Goal: Task Accomplishment & Management: Manage account settings

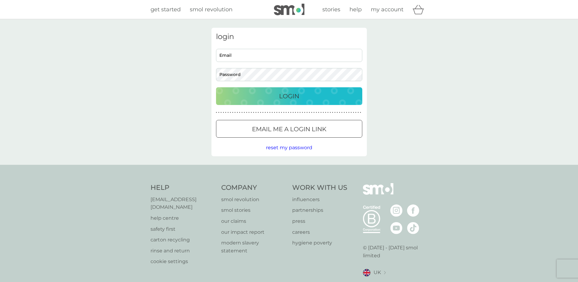
type input "[EMAIL_ADDRESS][DOMAIN_NAME]"
click at [246, 91] on div "Login" at bounding box center [289, 96] width 134 height 10
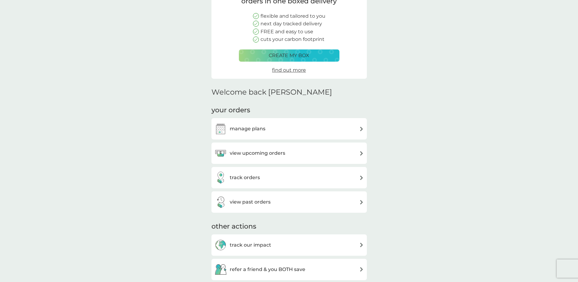
scroll to position [122, 0]
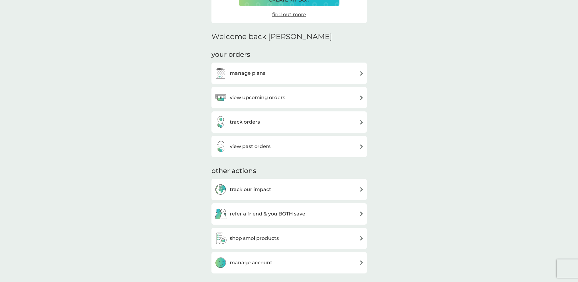
click at [258, 69] on h3 "manage plans" at bounding box center [248, 73] width 36 height 8
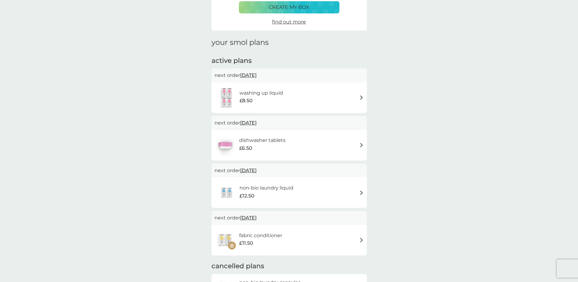
scroll to position [61, 0]
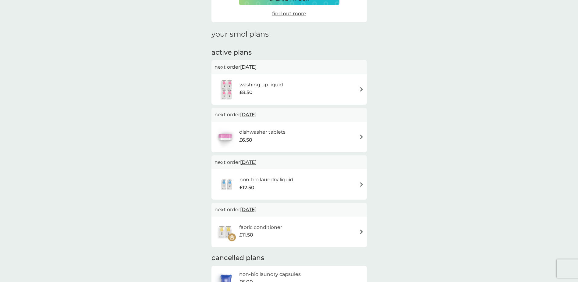
click at [271, 88] on h6 "washing up liquid" at bounding box center [262, 85] width 44 height 8
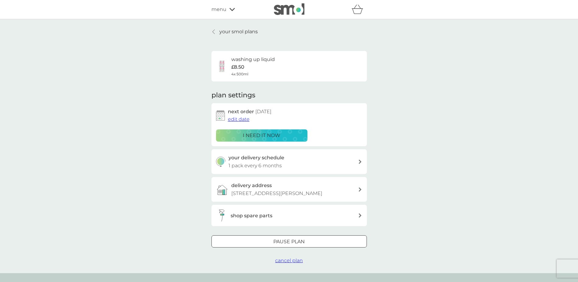
click at [216, 31] on link "your smol plans" at bounding box center [234, 32] width 46 height 8
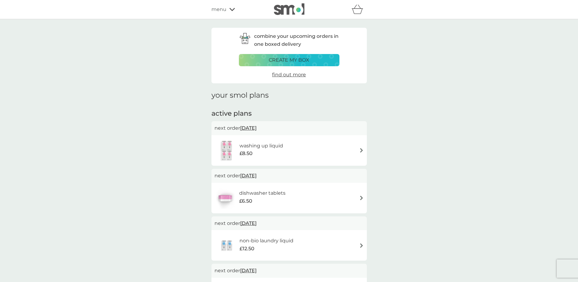
scroll to position [61, 0]
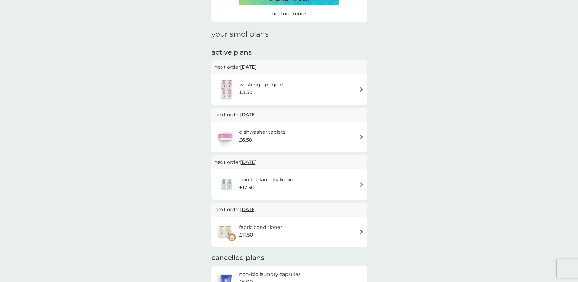
click at [368, 136] on div "combine your upcoming orders in one boxed delivery create my box find out more …" at bounding box center [289, 267] width 165 height 600
click at [365, 137] on div "dishwasher tablets £6.50" at bounding box center [288, 137] width 155 height 30
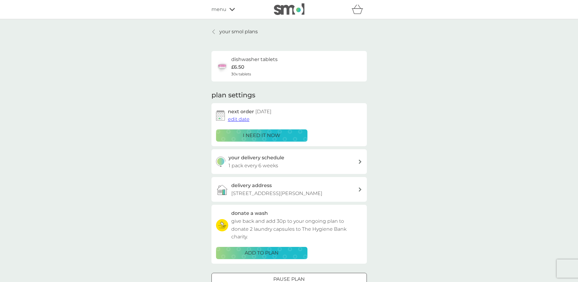
click at [215, 33] on icon at bounding box center [213, 31] width 2 height 5
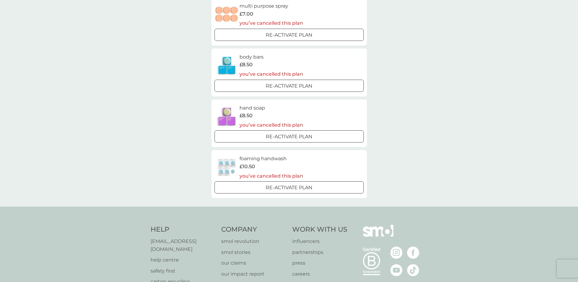
scroll to position [457, 0]
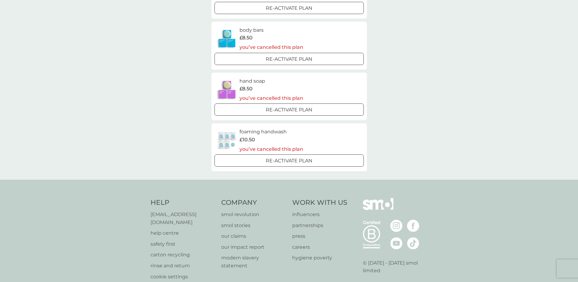
click at [264, 160] on div "Re-activate Plan" at bounding box center [289, 161] width 144 height 8
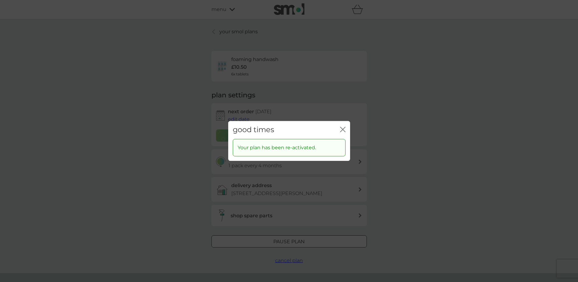
click at [345, 129] on icon "close" at bounding box center [342, 128] width 5 height 5
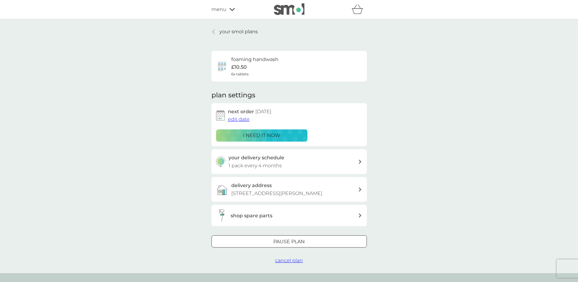
click at [281, 261] on span "cancel plan" at bounding box center [289, 260] width 28 height 6
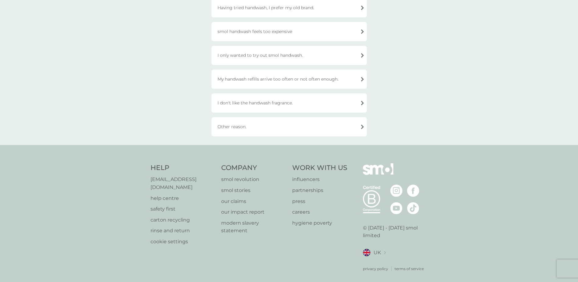
click at [238, 120] on div "Other reason." at bounding box center [288, 126] width 155 height 19
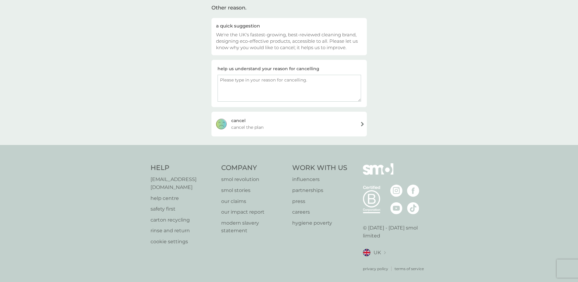
click at [270, 123] on div "cancel cancel the plan" at bounding box center [288, 124] width 155 height 24
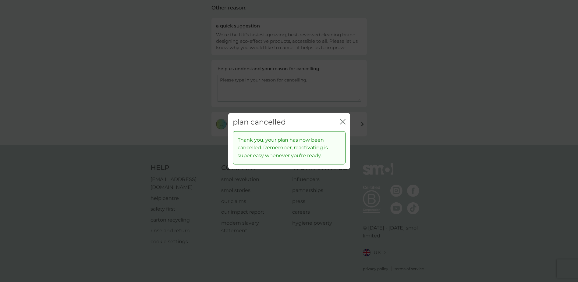
click at [341, 122] on icon "close" at bounding box center [342, 121] width 5 height 5
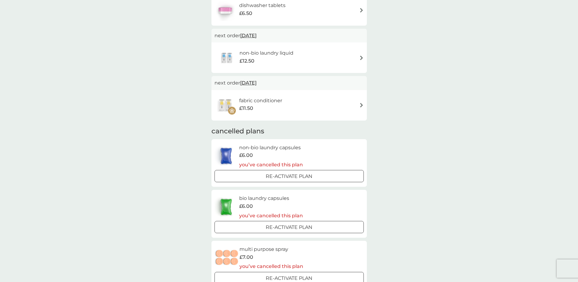
scroll to position [126, 0]
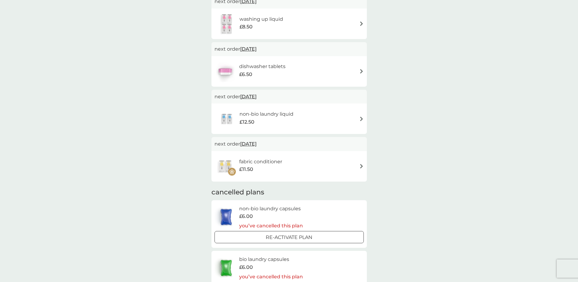
click at [348, 117] on div "non-bio laundry liquid £12.50" at bounding box center [289, 118] width 149 height 21
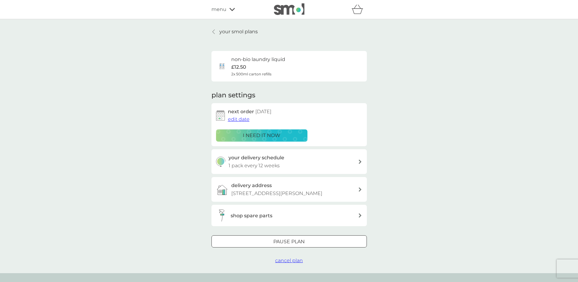
drag, startPoint x: 213, startPoint y: 31, endPoint x: 217, endPoint y: 26, distance: 5.9
click at [213, 31] on icon at bounding box center [213, 32] width 2 height 4
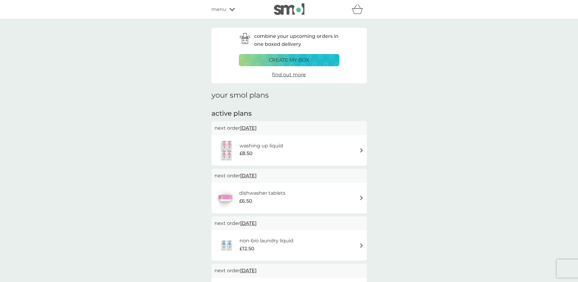
click at [230, 13] on div "refer a friend & you BOTH save smol impact smol shop your smol plans your upcom…" at bounding box center [288, 9] width 155 height 12
click at [231, 12] on div "menu" at bounding box center [237, 9] width 52 height 8
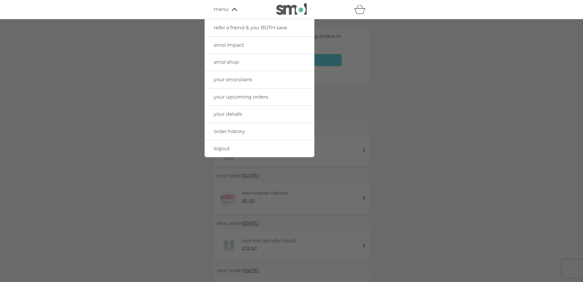
click at [230, 65] on link "smol shop" at bounding box center [259, 62] width 110 height 17
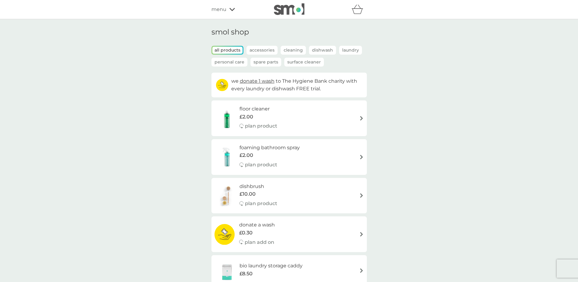
click at [233, 9] on icon at bounding box center [231, 9] width 5 height 3
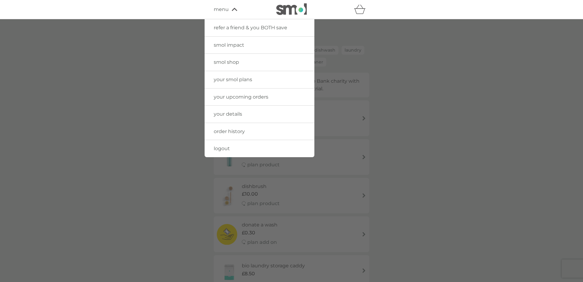
click at [235, 77] on span "your smol plans" at bounding box center [233, 79] width 38 height 6
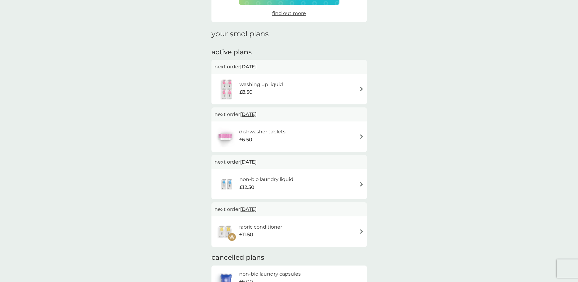
scroll to position [61, 0]
click at [315, 83] on div "washing up liquid £8.50" at bounding box center [289, 89] width 149 height 21
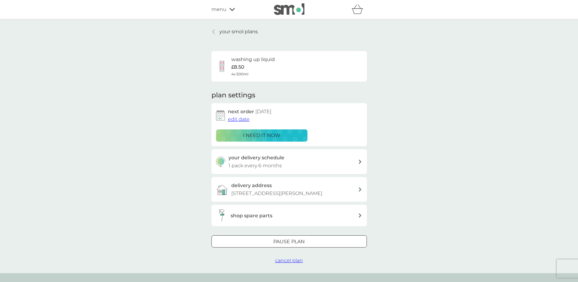
click at [288, 263] on span "cancel plan" at bounding box center [289, 260] width 28 height 6
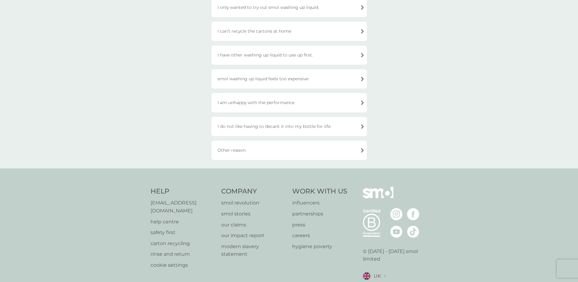
click at [235, 147] on div "Other reason." at bounding box center [288, 149] width 155 height 19
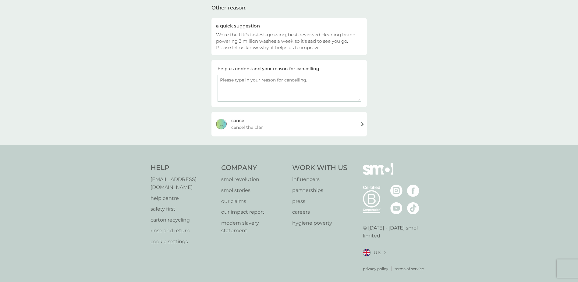
click at [258, 128] on span "cancel the plan" at bounding box center [247, 127] width 32 height 7
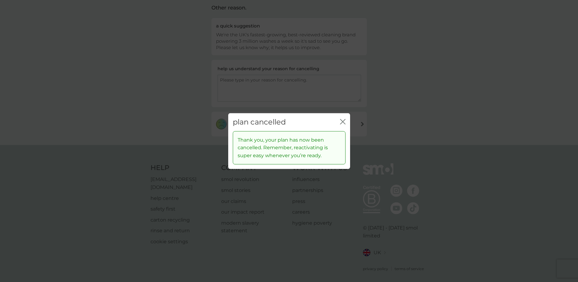
click at [342, 120] on icon "close" at bounding box center [342, 121] width 5 height 5
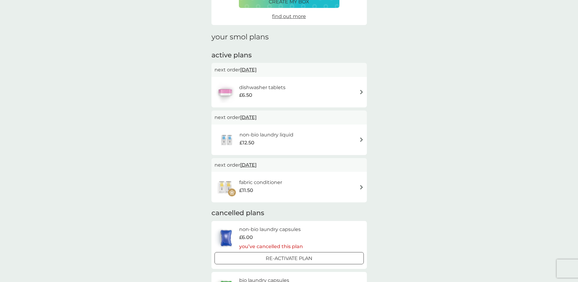
scroll to position [61, 0]
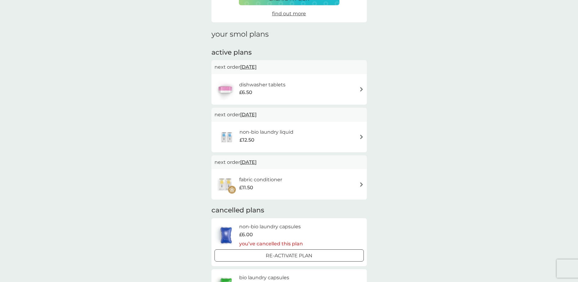
click at [353, 87] on div "dishwasher tablets £6.50" at bounding box center [289, 89] width 149 height 21
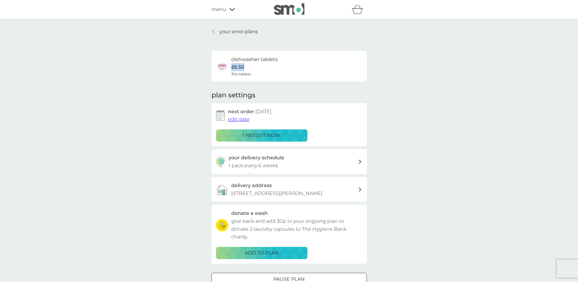
drag, startPoint x: 246, startPoint y: 68, endPoint x: 230, endPoint y: 68, distance: 15.2
click at [230, 68] on div "dishwasher tablets £6.50 30x tablets" at bounding box center [247, 65] width 62 height 21
drag, startPoint x: 230, startPoint y: 68, endPoint x: 218, endPoint y: 69, distance: 12.9
click at [218, 69] on img at bounding box center [222, 66] width 12 height 12
click at [232, 69] on p "£6.50" at bounding box center [237, 67] width 13 height 8
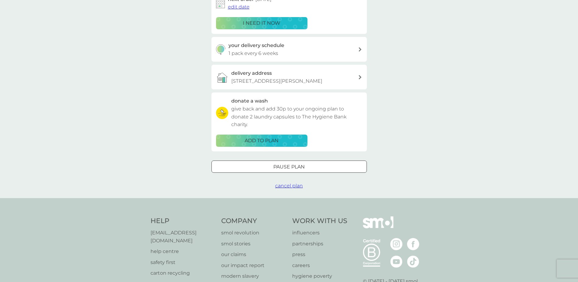
scroll to position [122, 0]
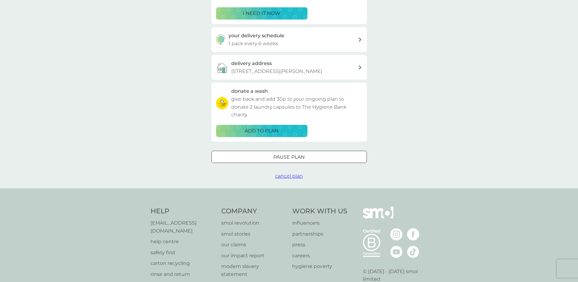
click at [288, 179] on button "cancel plan" at bounding box center [289, 176] width 28 height 8
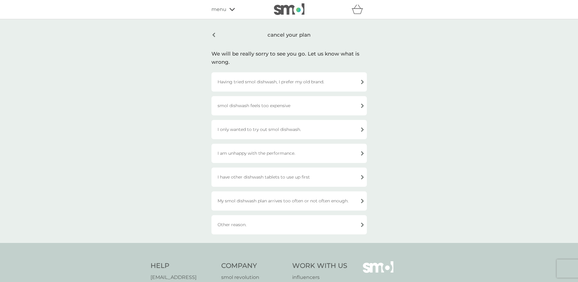
click at [245, 216] on div "Other reason." at bounding box center [288, 224] width 155 height 19
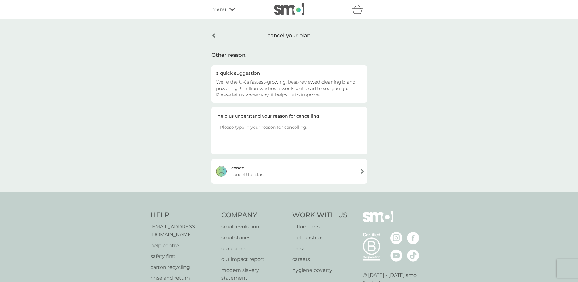
click at [268, 176] on div "cancel cancel the plan" at bounding box center [288, 171] width 155 height 24
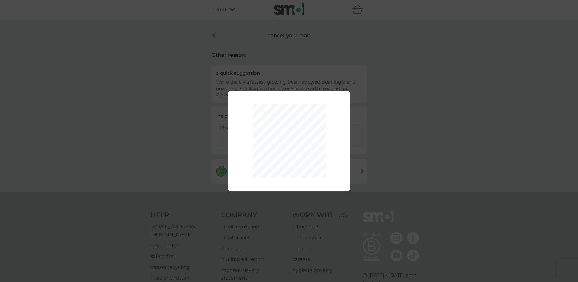
click at [217, 83] on div "Thank you, your plan has now been cancelled. Remember, reactivating is super ea…" at bounding box center [289, 141] width 578 height 282
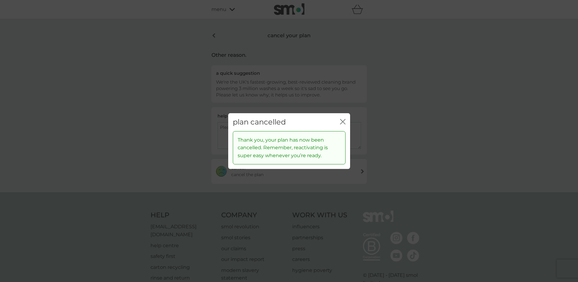
click at [342, 121] on icon "close" at bounding box center [341, 121] width 2 height 5
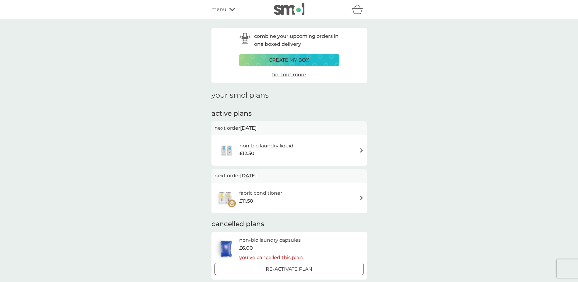
click at [233, 10] on icon at bounding box center [231, 9] width 5 height 3
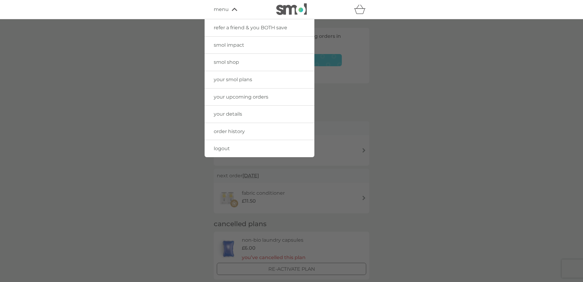
click at [230, 62] on span "smol shop" at bounding box center [226, 62] width 25 height 6
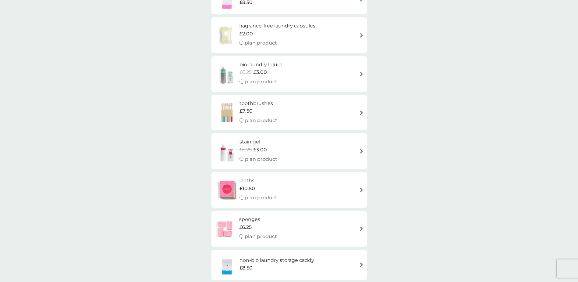
scroll to position [305, 0]
click at [296, 71] on div "bio laundry liquid £6.25 £3.00 plan product" at bounding box center [289, 73] width 149 height 27
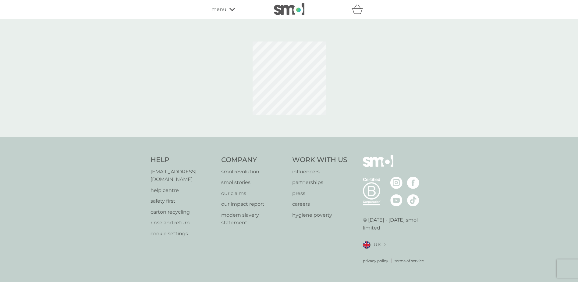
select select "91"
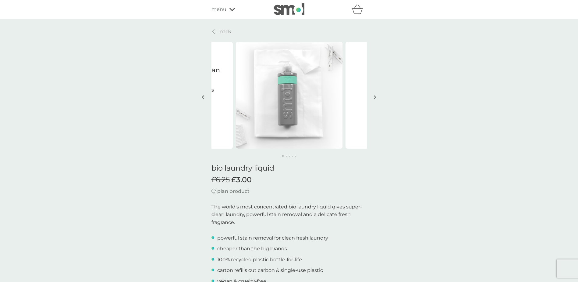
click at [375, 96] on img "button" at bounding box center [375, 97] width 2 height 5
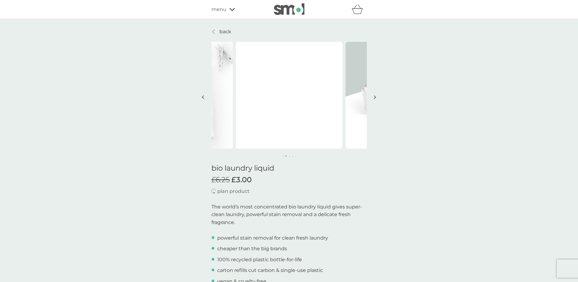
click at [375, 96] on img "button" at bounding box center [375, 97] width 2 height 5
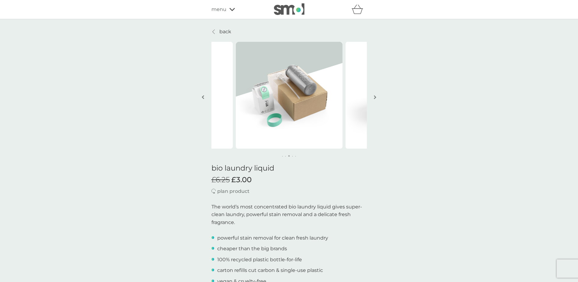
click at [375, 96] on img "button" at bounding box center [375, 97] width 2 height 5
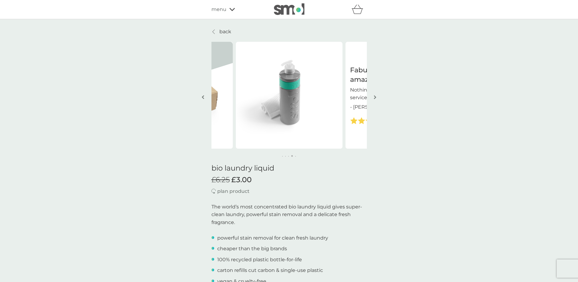
click at [375, 96] on img "button" at bounding box center [375, 97] width 2 height 5
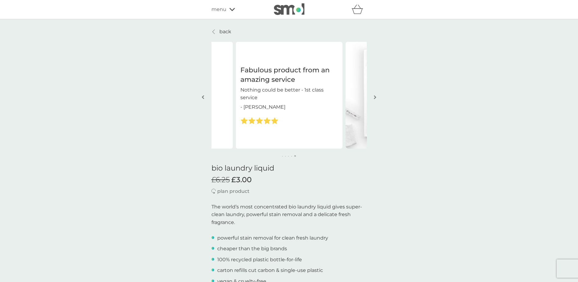
click at [375, 96] on img "button" at bounding box center [375, 97] width 2 height 5
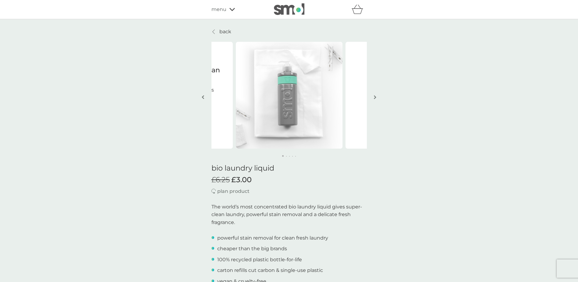
click at [375, 96] on img "button" at bounding box center [375, 97] width 2 height 5
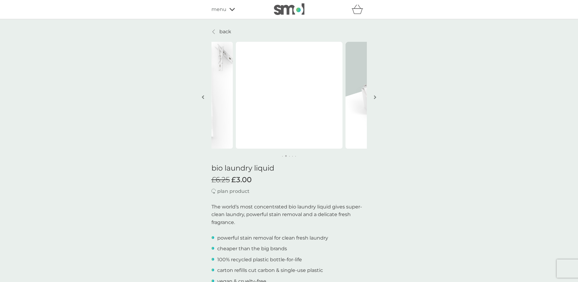
click at [375, 96] on img "button" at bounding box center [375, 97] width 2 height 5
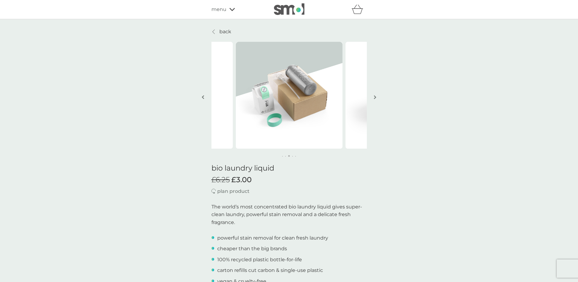
click at [375, 97] on img "button" at bounding box center [375, 97] width 2 height 5
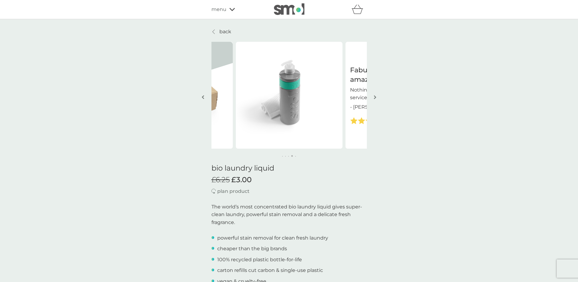
click at [375, 97] on img "button" at bounding box center [375, 97] width 2 height 5
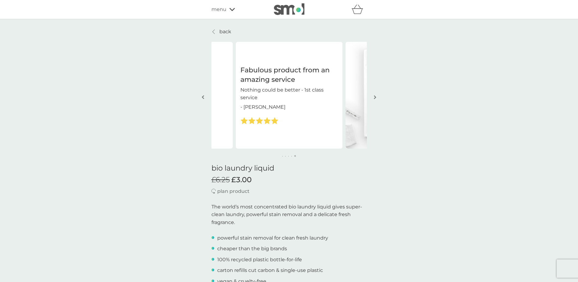
click at [375, 97] on img "button" at bounding box center [375, 97] width 2 height 5
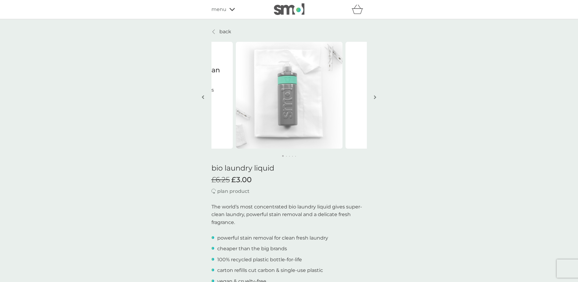
click at [375, 97] on img "button" at bounding box center [375, 97] width 2 height 5
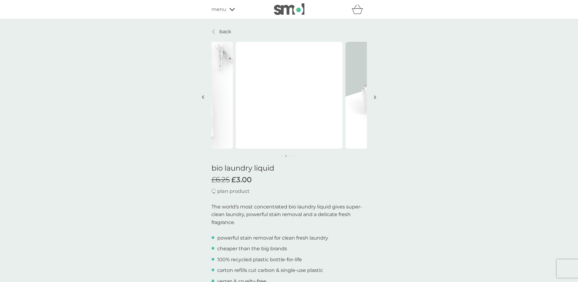
click at [224, 33] on p "back" at bounding box center [225, 32] width 12 height 8
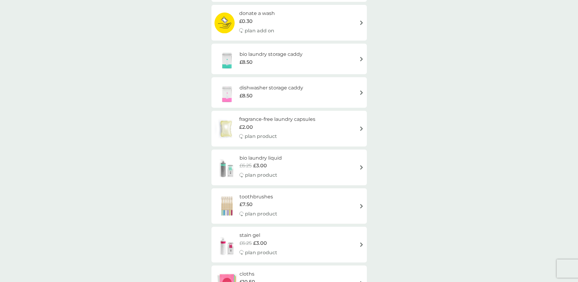
scroll to position [213, 0]
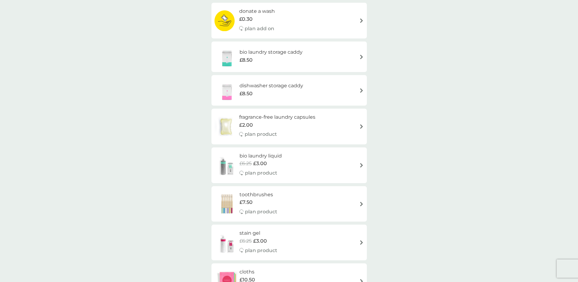
click at [296, 163] on div "bio laundry liquid £6.25 £3.00 plan product" at bounding box center [289, 165] width 149 height 27
select select "91"
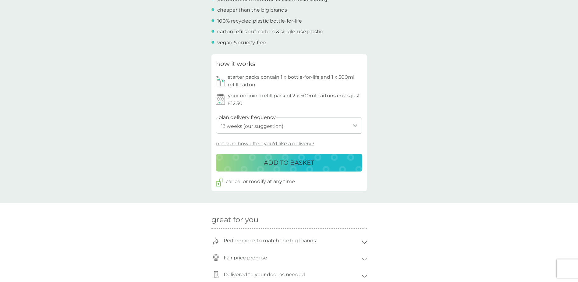
scroll to position [244, 0]
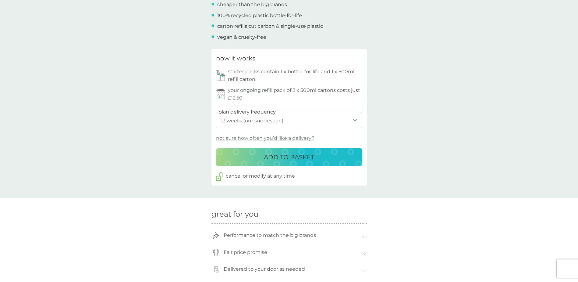
click at [276, 124] on select "1 week 2 weeks 3 weeks 4 weeks 5 weeks 6 weeks 7 weeks 8 weeks 9 weeks 10 weeks…" at bounding box center [289, 120] width 146 height 16
click at [216, 112] on select "1 week 2 weeks 3 weeks 4 weeks 5 weeks 6 weeks 7 weeks 8 weeks 9 weeks 10 weeks…" at bounding box center [289, 120] width 146 height 16
click at [256, 158] on div "ADD TO BASKET" at bounding box center [289, 157] width 134 height 10
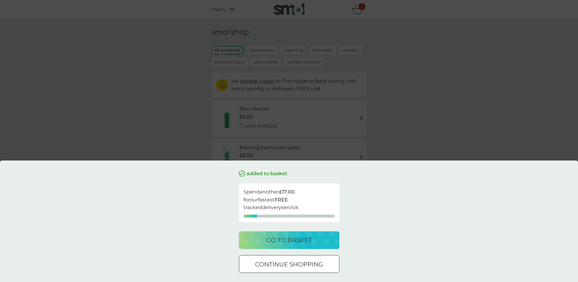
click at [287, 265] on div at bounding box center [289, 264] width 22 height 6
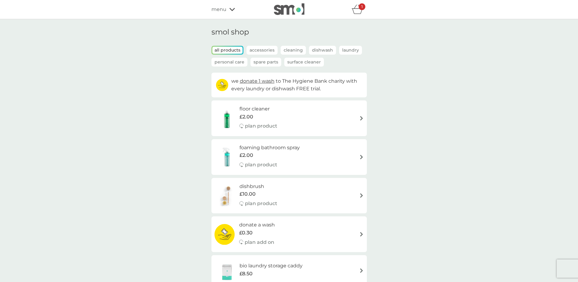
click at [224, 9] on span "menu" at bounding box center [218, 9] width 15 height 8
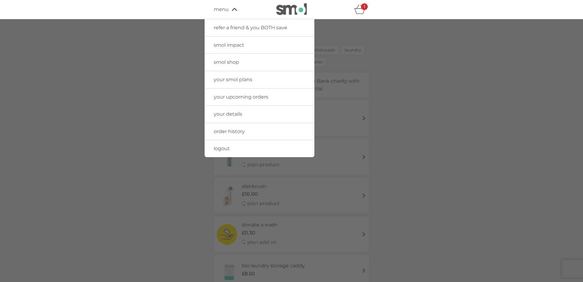
click at [234, 76] on span "your smol plans" at bounding box center [233, 79] width 38 height 6
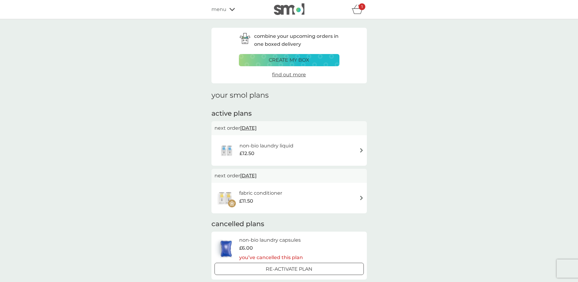
click at [268, 143] on h6 "non-bio laundry liquid" at bounding box center [267, 146] width 54 height 8
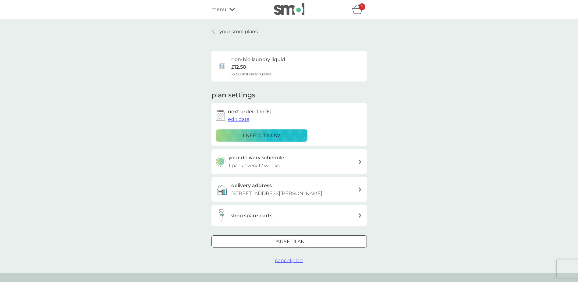
drag, startPoint x: 295, startPoint y: 260, endPoint x: 295, endPoint y: 254, distance: 5.2
click at [295, 260] on span "cancel plan" at bounding box center [289, 260] width 28 height 6
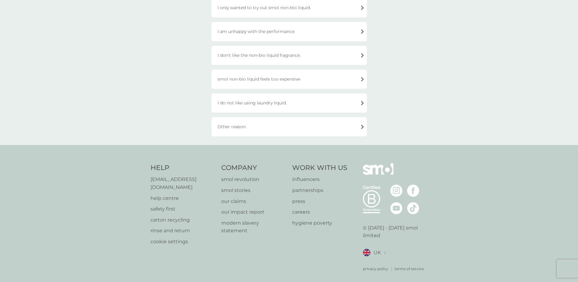
click at [251, 122] on div "Other reason." at bounding box center [288, 126] width 155 height 19
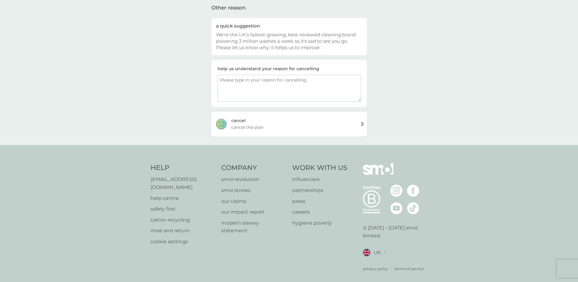
click at [258, 118] on div "cancel cancel the plan" at bounding box center [288, 124] width 155 height 24
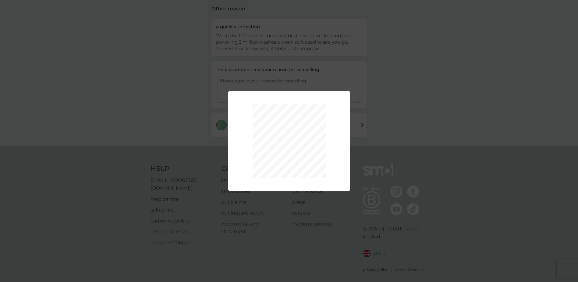
scroll to position [0, 0]
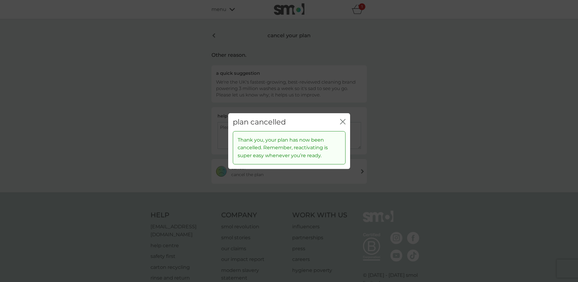
click at [341, 122] on icon "close" at bounding box center [342, 121] width 5 height 5
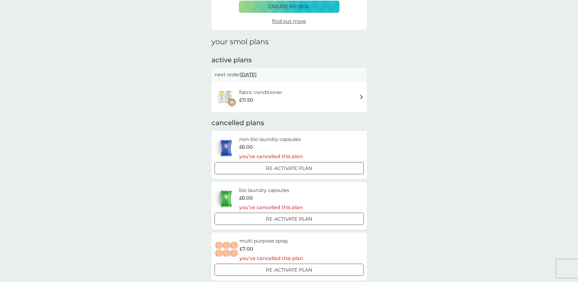
scroll to position [61, 0]
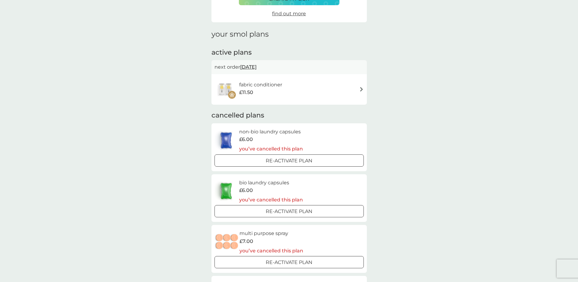
click at [273, 82] on h6 "fabric conditioner" at bounding box center [260, 85] width 43 height 8
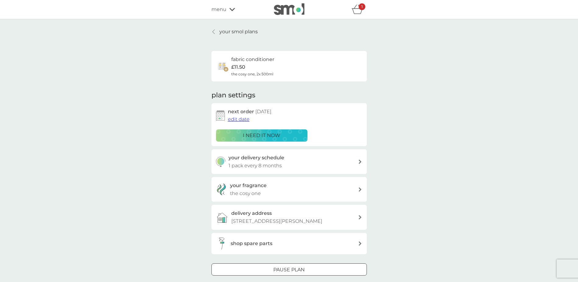
click at [265, 193] on div "your fragrance the cosy one" at bounding box center [294, 189] width 128 height 16
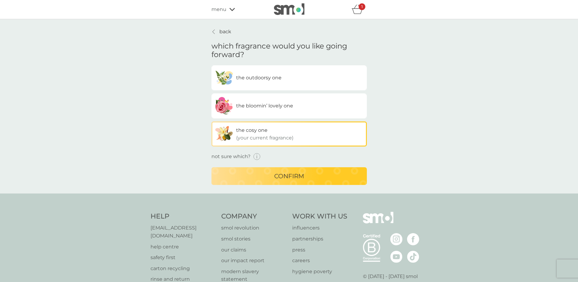
click at [254, 103] on span "the bloomin’ lovely one" at bounding box center [264, 106] width 57 height 6
click at [211, 65] on input "the bloomin’ lovely one" at bounding box center [211, 65] width 0 height 0
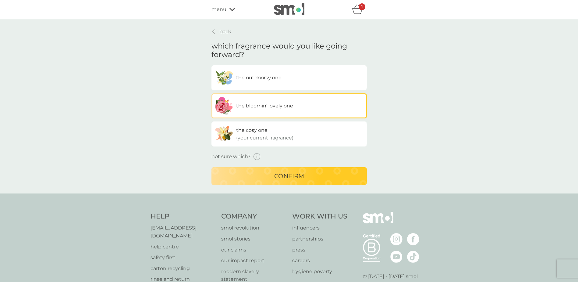
click at [254, 76] on span "the outdoorsy one" at bounding box center [258, 78] width 45 height 6
click at [211, 65] on input "the outdoorsy one" at bounding box center [211, 65] width 0 height 0
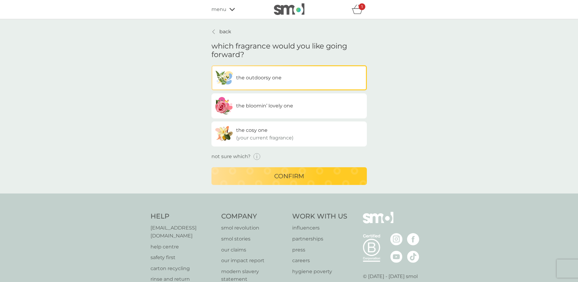
click at [257, 154] on icon "button" at bounding box center [257, 156] width 7 height 7
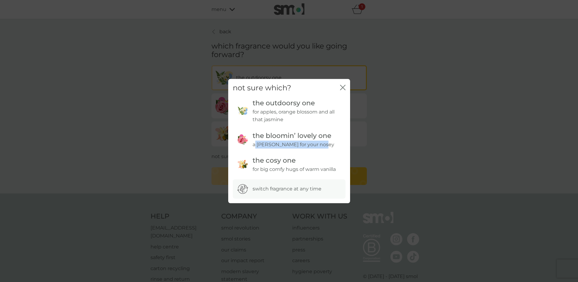
drag, startPoint x: 255, startPoint y: 145, endPoint x: 332, endPoint y: 148, distance: 77.2
click at [332, 148] on li "the bloomin’ lovely one a rosey posey for your nosey" at bounding box center [289, 140] width 113 height 20
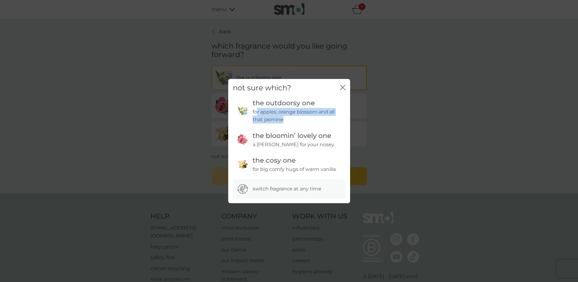
drag, startPoint x: 257, startPoint y: 111, endPoint x: 317, endPoint y: 120, distance: 60.7
click at [317, 120] on p "for apples, orange blossom and all that jasmine" at bounding box center [297, 116] width 88 height 16
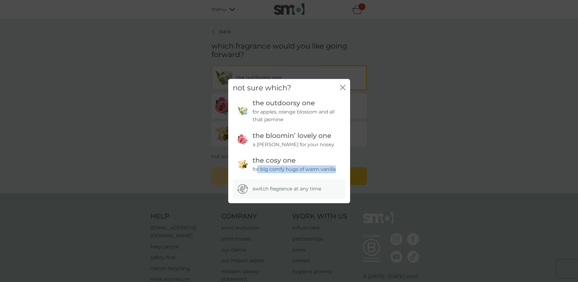
drag, startPoint x: 257, startPoint y: 166, endPoint x: 336, endPoint y: 166, distance: 79.5
click at [336, 166] on p "for big comfy hugs of warm vanilla" at bounding box center [294, 169] width 83 height 8
click at [276, 166] on p "for big comfy hugs of warm vanilla" at bounding box center [294, 169] width 83 height 8
click at [340, 85] on icon "close" at bounding box center [342, 87] width 5 height 5
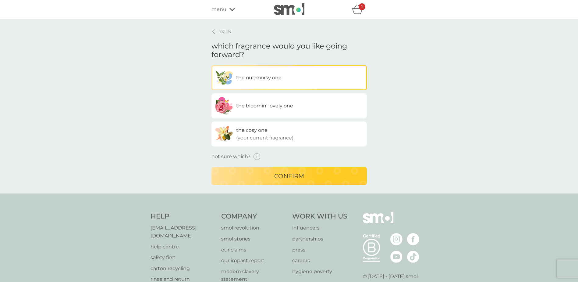
click at [240, 130] on span "the cosy one" at bounding box center [251, 130] width 31 height 6
click at [211, 65] on input "the cosy one (your current fragrance)" at bounding box center [211, 65] width 0 height 0
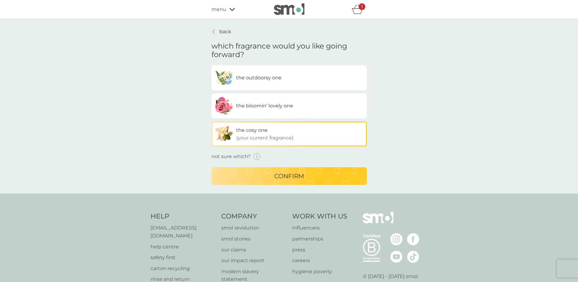
click at [255, 177] on div "confirm" at bounding box center [289, 176] width 143 height 10
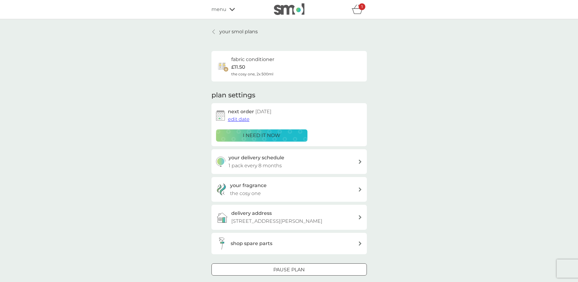
click at [241, 120] on span "edit date" at bounding box center [239, 119] width 22 height 6
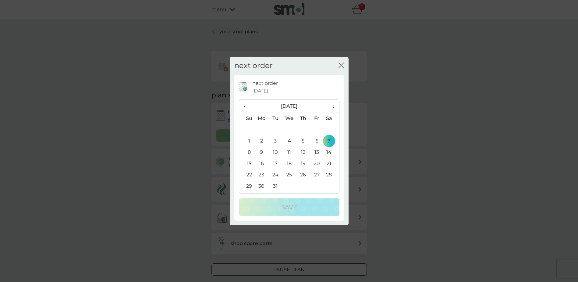
click at [246, 105] on span "‹" at bounding box center [247, 106] width 6 height 13
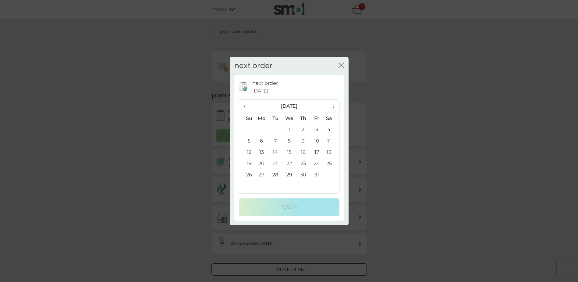
click at [334, 105] on span "›" at bounding box center [331, 106] width 6 height 13
click at [333, 68] on div "next order close" at bounding box center [289, 66] width 119 height 18
click at [343, 67] on icon "close" at bounding box center [342, 65] width 2 height 5
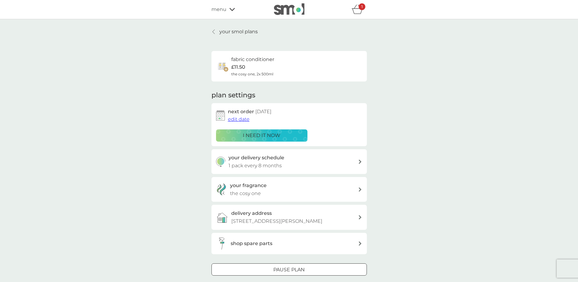
click at [217, 34] on link "your smol plans" at bounding box center [234, 32] width 46 height 8
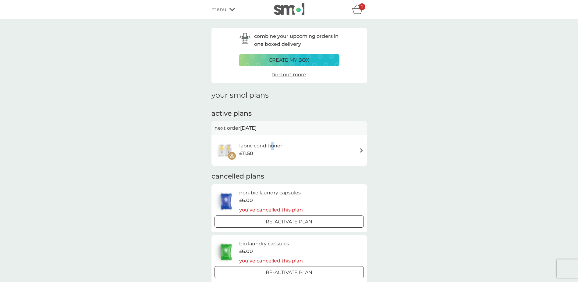
click at [273, 147] on h6 "fabric conditioner" at bounding box center [260, 146] width 43 height 8
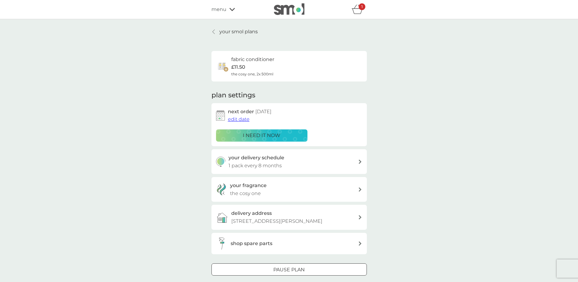
click at [209, 30] on div "your smol plans fabric conditioner £11.50 the cosy one, 2x 500ml plan settings …" at bounding box center [289, 160] width 165 height 264
click at [216, 30] on link "your smol plans" at bounding box center [234, 32] width 46 height 8
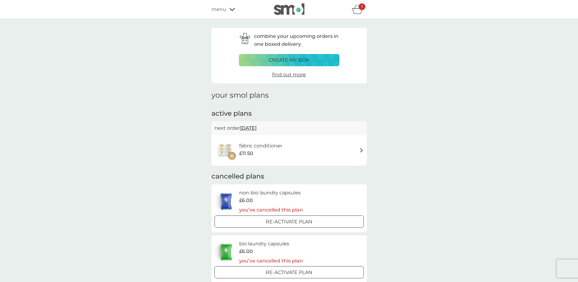
click at [287, 147] on div "fabric conditioner £11.50" at bounding box center [263, 150] width 49 height 17
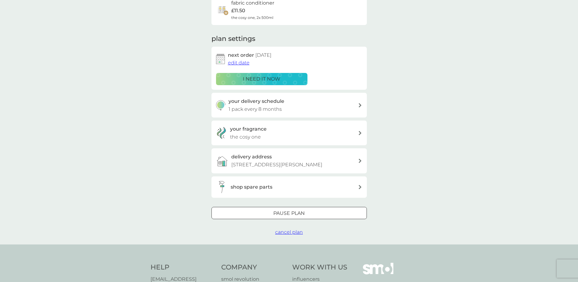
scroll to position [61, 0]
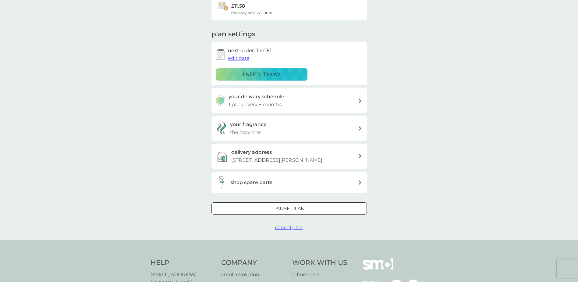
click at [286, 227] on span "cancel plan" at bounding box center [289, 227] width 28 height 6
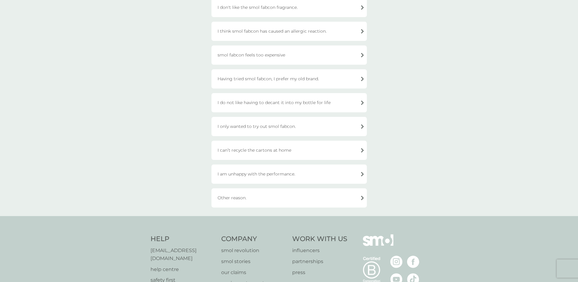
click at [257, 193] on div "Other reason." at bounding box center [288, 197] width 155 height 19
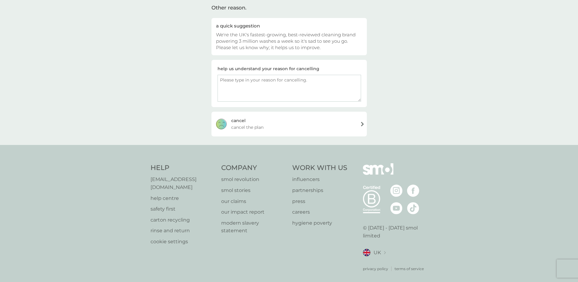
click at [261, 117] on div "cancel cancel the plan" at bounding box center [288, 124] width 155 height 24
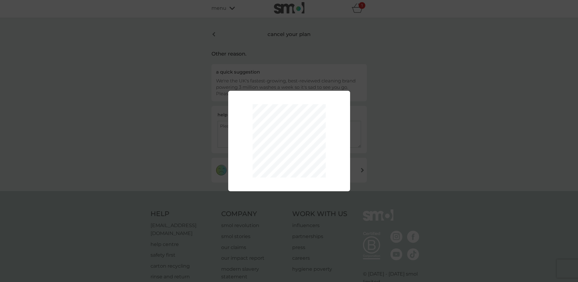
scroll to position [0, 0]
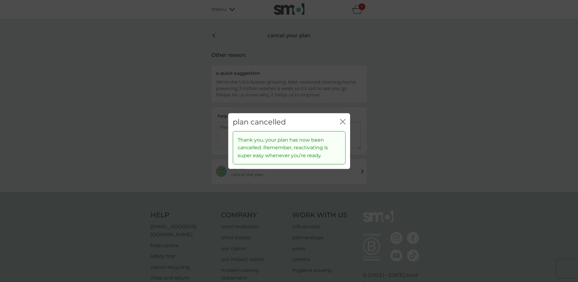
click at [216, 35] on div "plan cancelled close Thank you, your plan has now been cancelled. Remember, rea…" at bounding box center [289, 141] width 578 height 282
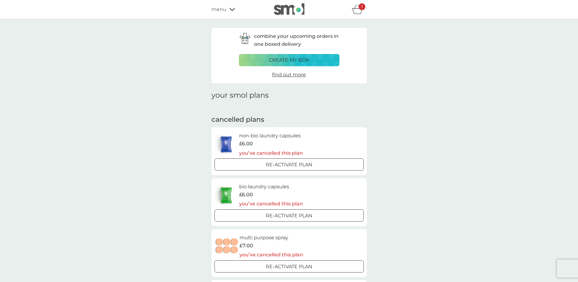
click at [221, 6] on span "menu" at bounding box center [218, 9] width 15 height 8
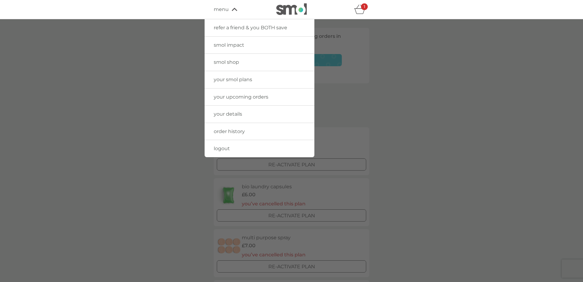
click at [230, 62] on span "smol shop" at bounding box center [226, 62] width 25 height 6
